Goal: Task Accomplishment & Management: Manage account settings

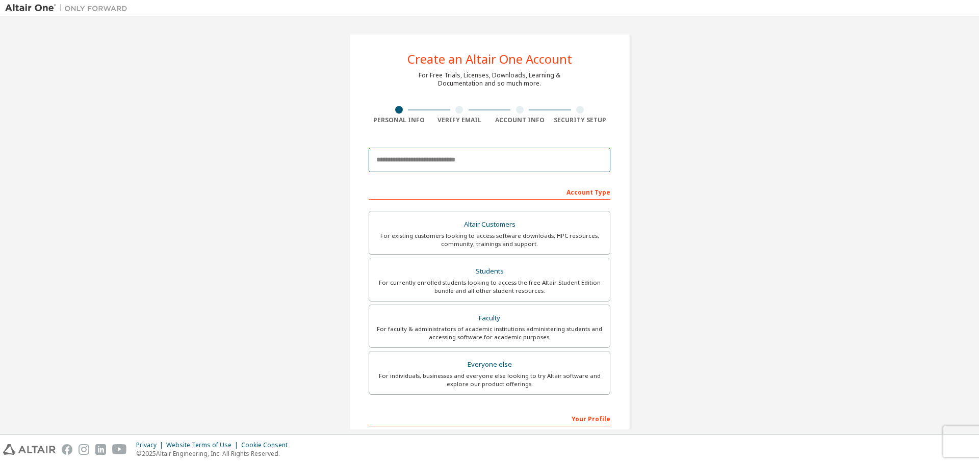
click at [450, 160] on input "email" at bounding box center [490, 160] width 242 height 24
type input "**********"
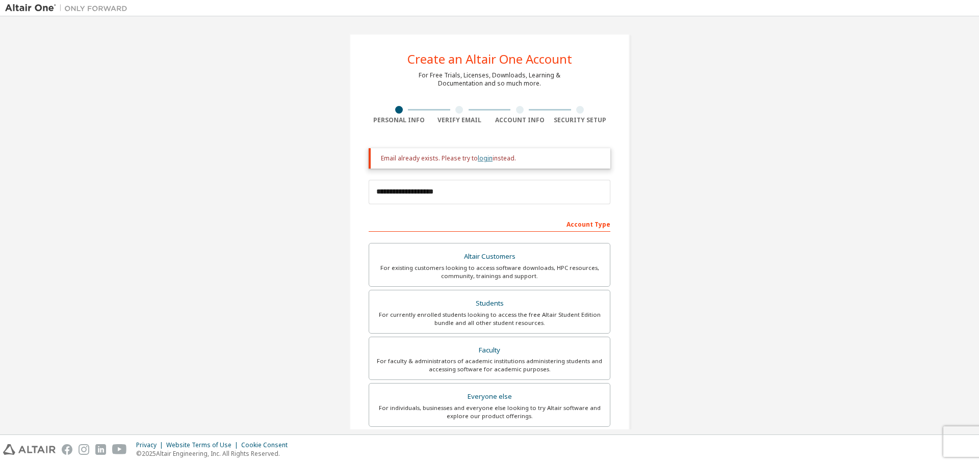
click at [479, 159] on link "login" at bounding box center [485, 158] width 15 height 9
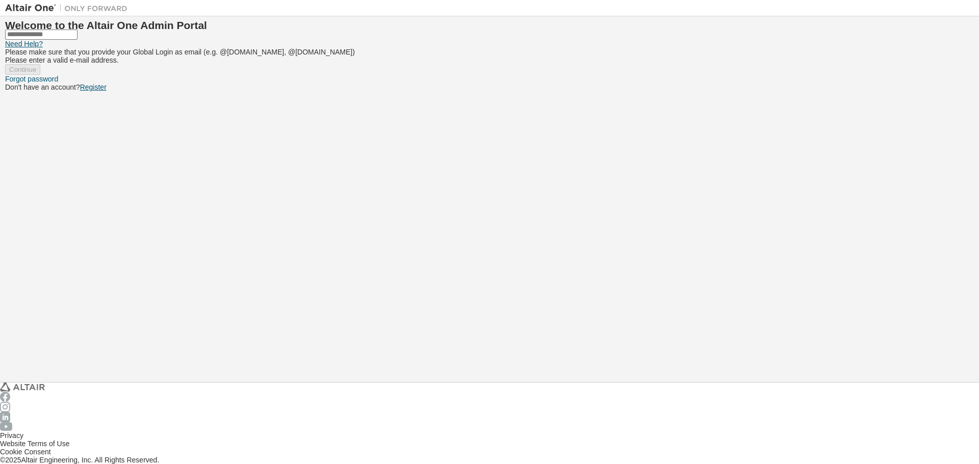
click at [467, 40] on div at bounding box center [489, 35] width 968 height 10
click at [77, 40] on input "text" at bounding box center [41, 35] width 72 height 10
type input "**********"
click at [5, 64] on button "Continue" at bounding box center [22, 69] width 35 height 11
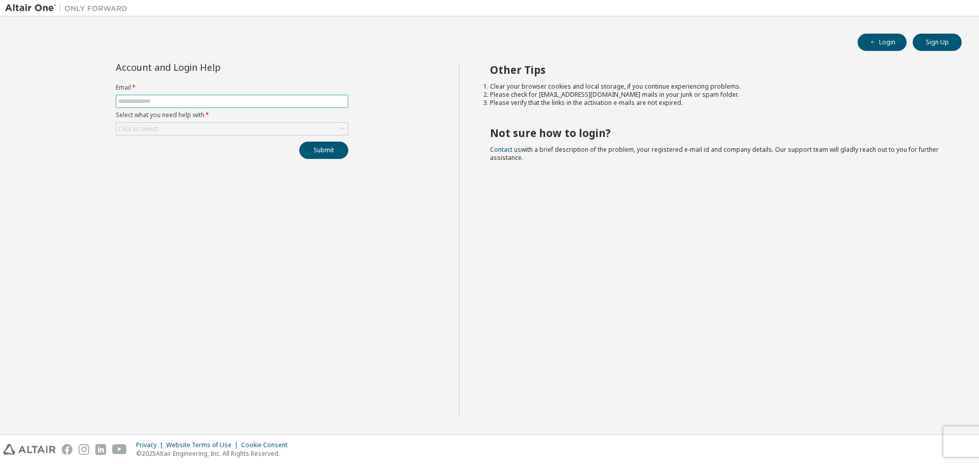
click at [207, 98] on input "text" at bounding box center [231, 101] width 227 height 8
click at [194, 129] on div "Click to select" at bounding box center [231, 129] width 231 height 12
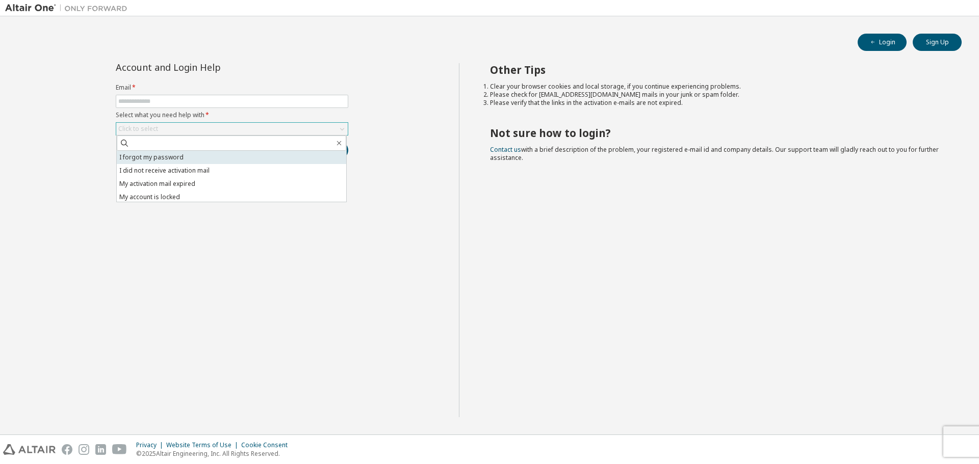
click at [194, 159] on li "I forgot my password" at bounding box center [231, 157] width 229 height 13
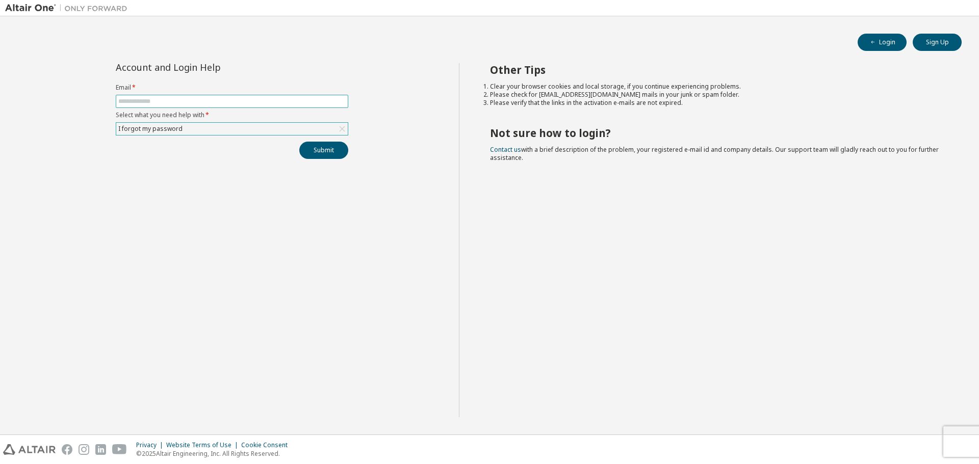
click at [213, 95] on span at bounding box center [232, 101] width 232 height 13
click at [195, 101] on input "text" at bounding box center [231, 101] width 227 height 8
type input "**********"
click at [299, 142] on button "Submit" at bounding box center [323, 150] width 49 height 17
click at [918, 438] on link "Altair support" at bounding box center [904, 436] width 41 height 9
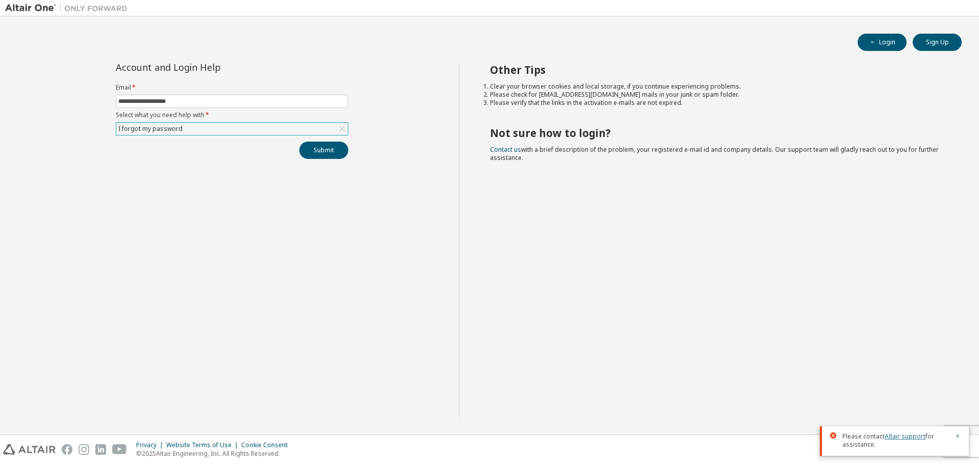
click at [901, 437] on link "Altair support" at bounding box center [904, 436] width 41 height 9
click at [931, 47] on button "Sign Up" at bounding box center [936, 42] width 49 height 17
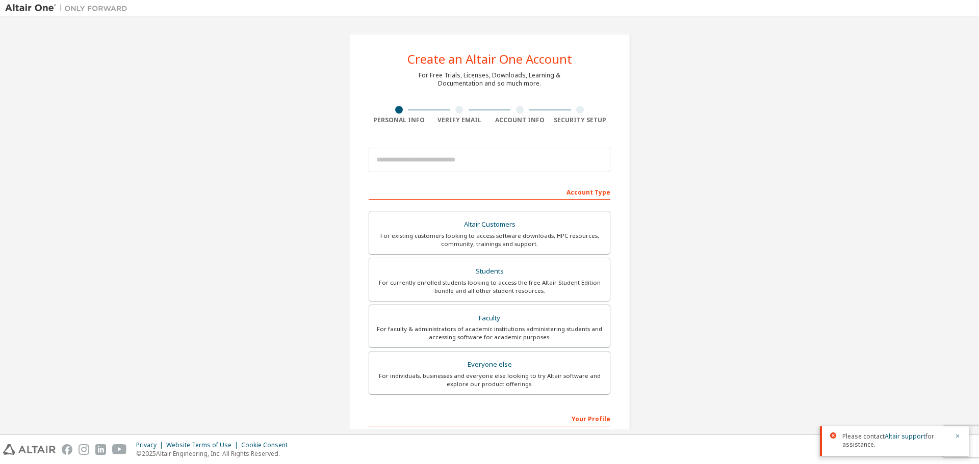
drag, startPoint x: 696, startPoint y: 180, endPoint x: 730, endPoint y: 180, distance: 34.7
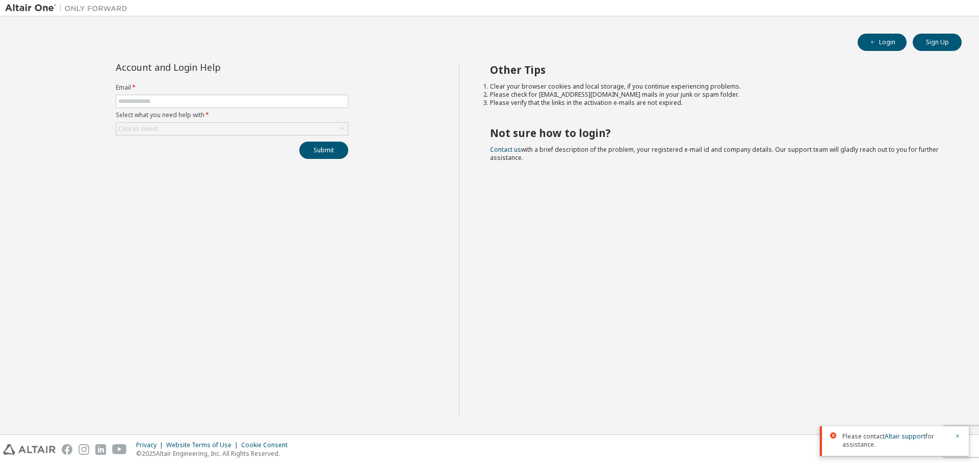
drag, startPoint x: 715, startPoint y: 179, endPoint x: 701, endPoint y: 179, distance: 13.3
